Goal: Task Accomplishment & Management: Manage account settings

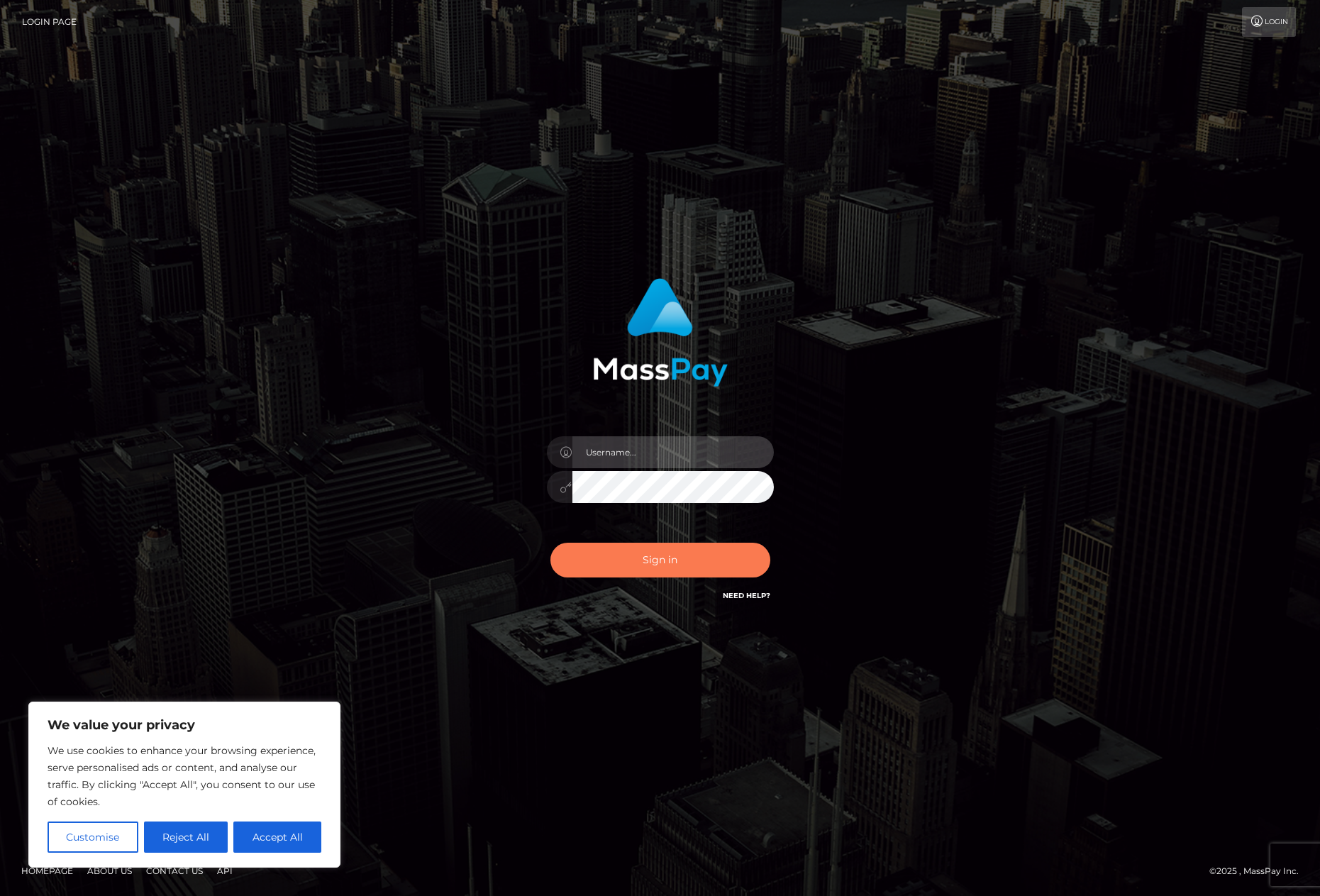
type input "Shany.Luminary"
click at [653, 565] on button "Sign in" at bounding box center [661, 559] width 220 height 34
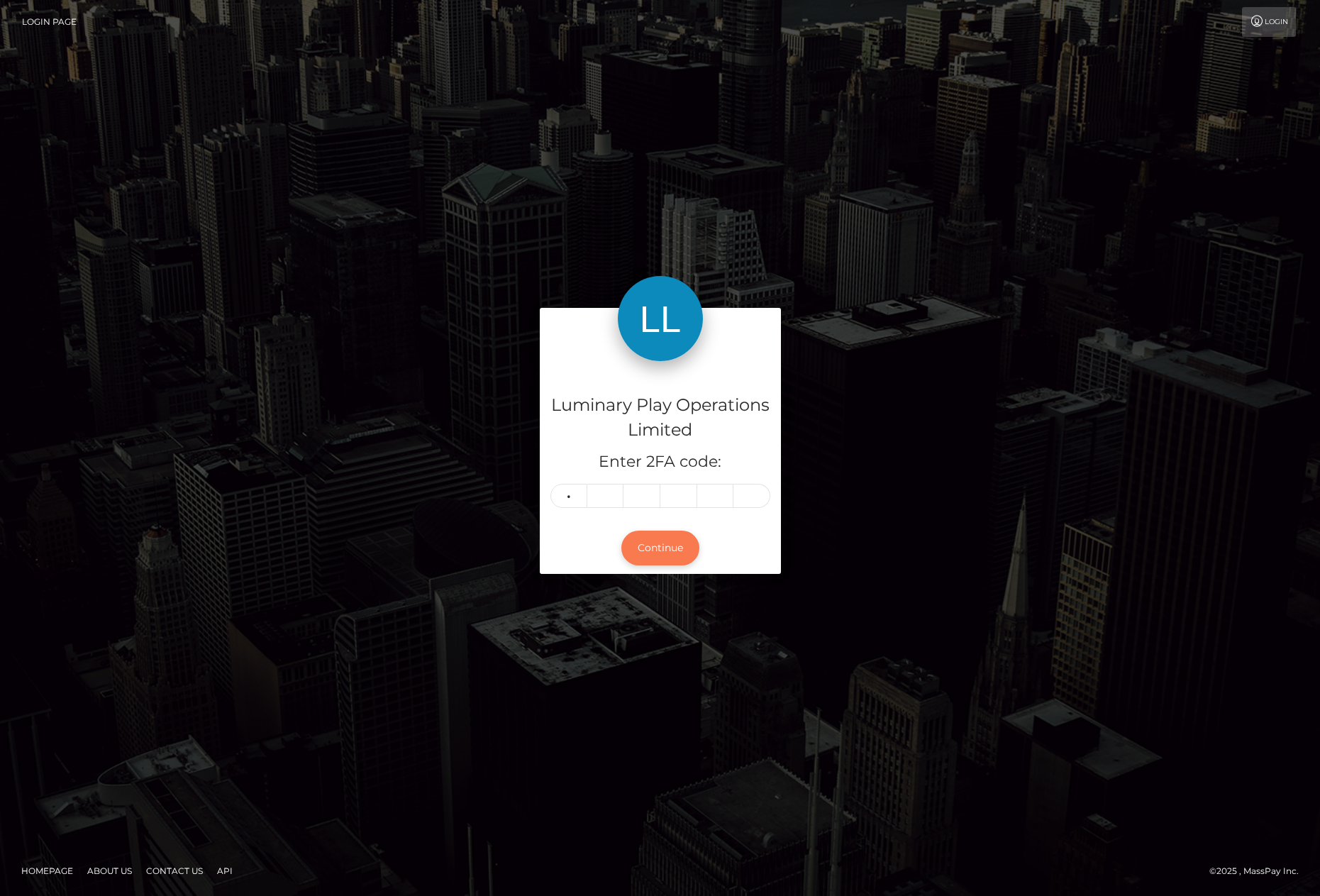
type input "9"
type input "4"
type input "8"
type input "2"
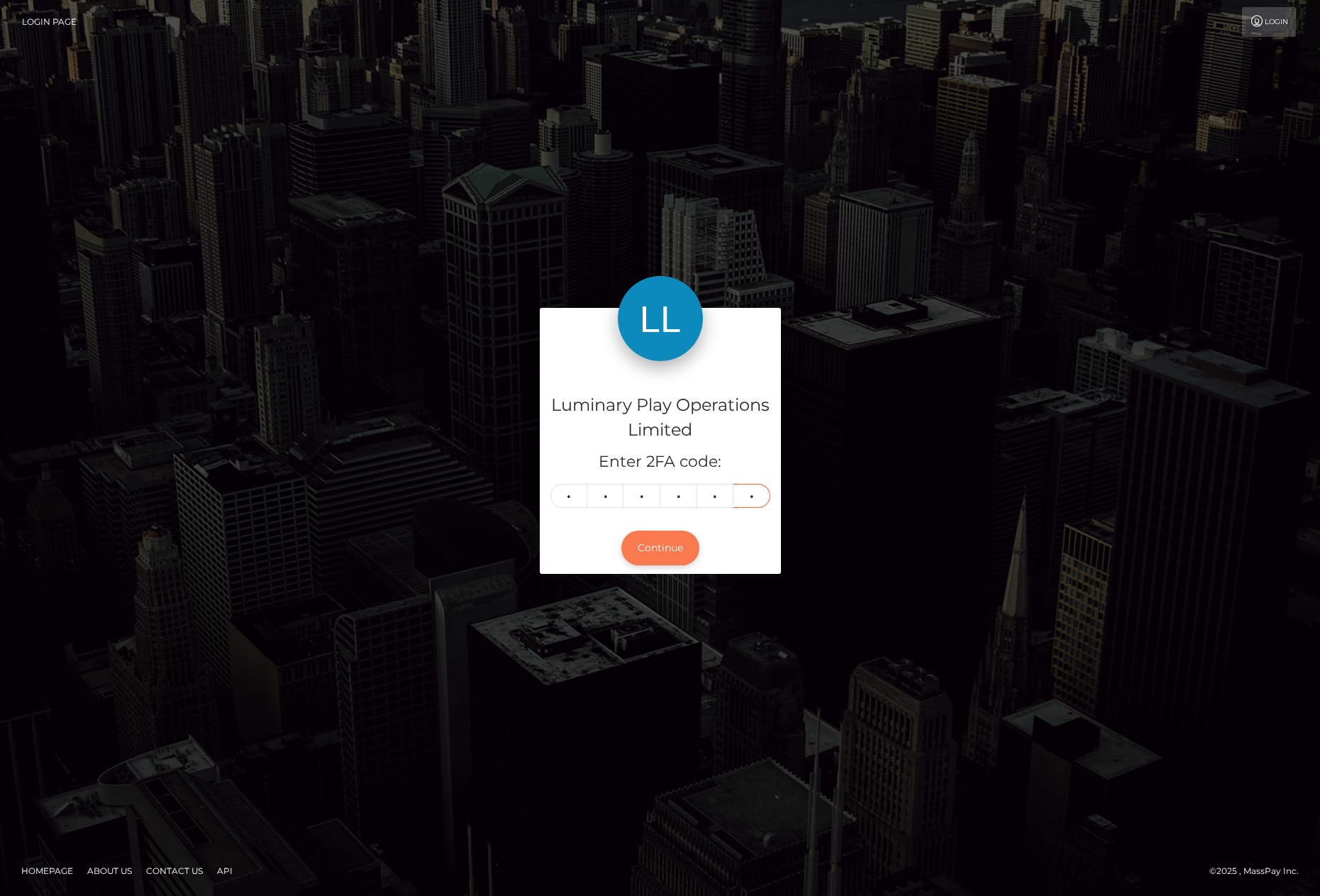
type input "1"
click at [642, 558] on button "Continue" at bounding box center [660, 548] width 78 height 34
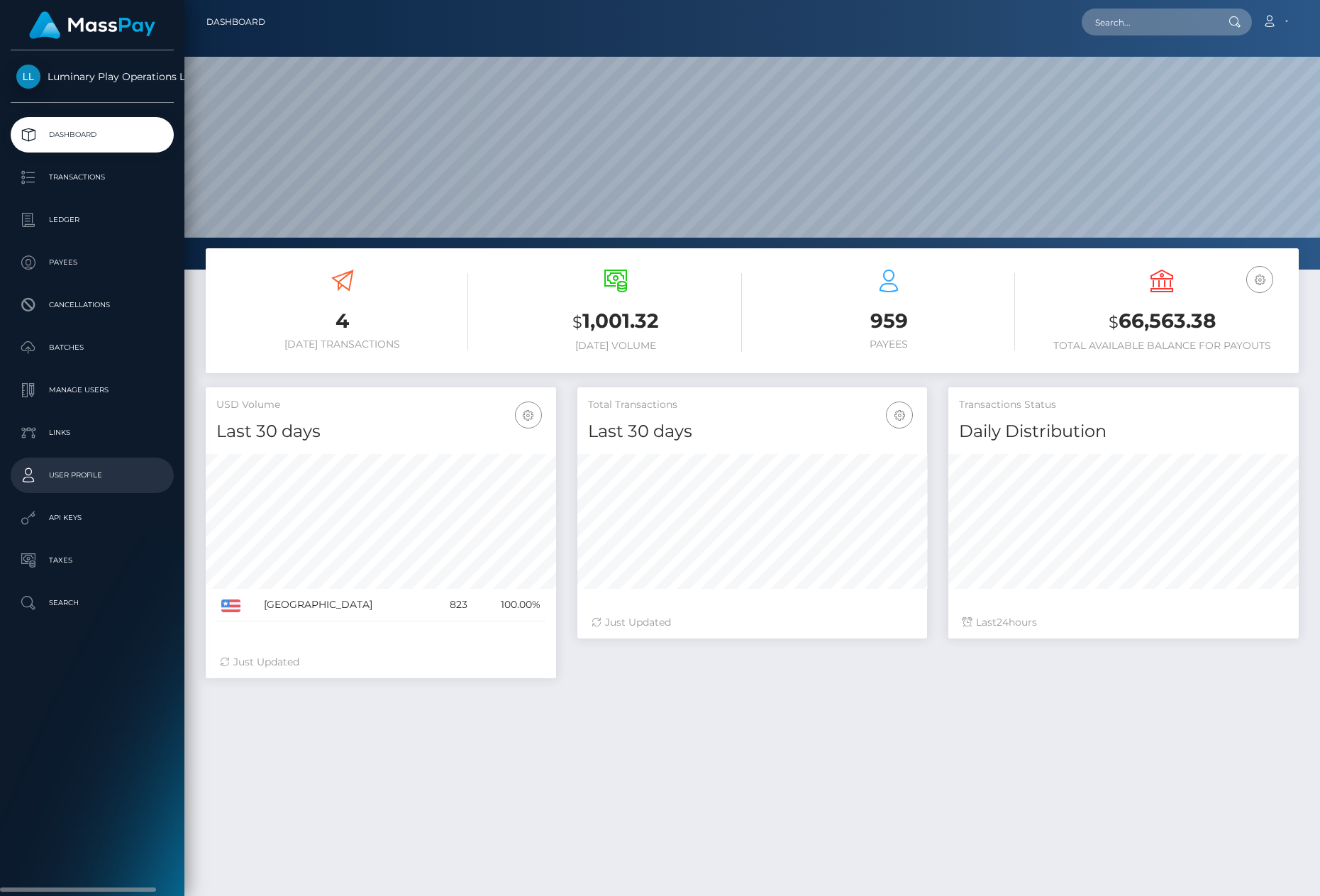
scroll to position [252, 350]
click at [75, 224] on p "Ledger" at bounding box center [92, 220] width 152 height 21
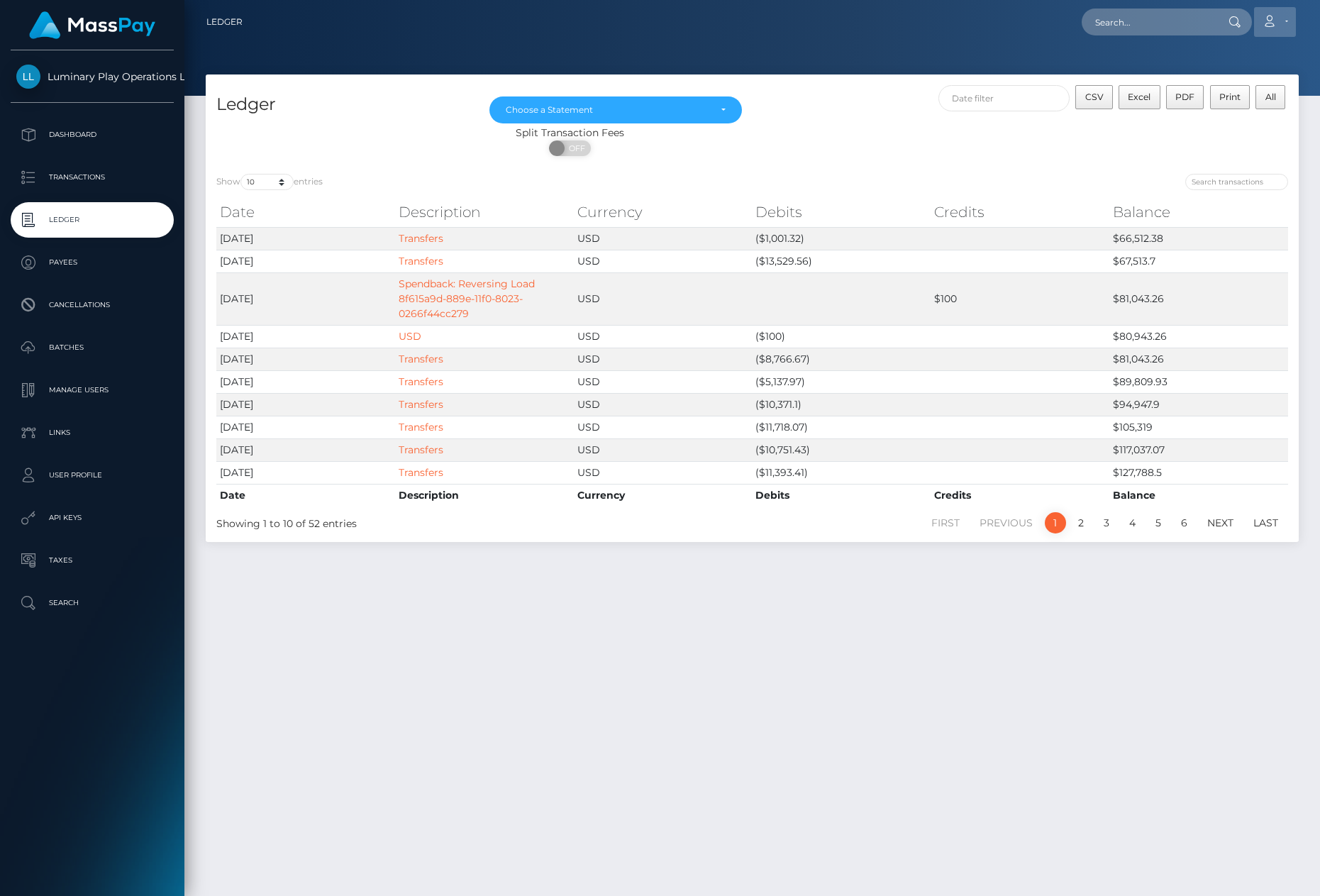
click at [1277, 12] on link "Account" at bounding box center [1275, 21] width 42 height 30
click at [1259, 96] on link "Logout" at bounding box center [1241, 91] width 114 height 26
